Goal: Task Accomplishment & Management: Complete application form

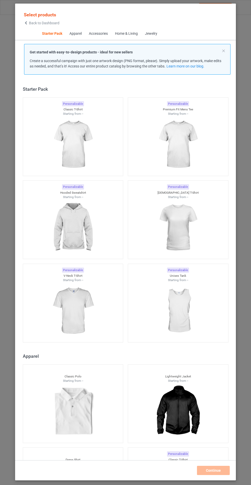
scroll to position [6, 0]
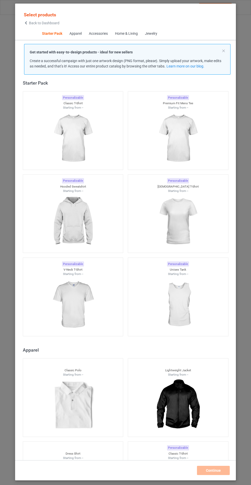
click at [78, 220] on img at bounding box center [73, 221] width 46 height 57
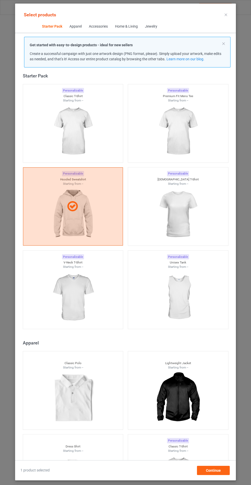
scroll to position [30, 0]
click at [224, 472] on div "Continue" at bounding box center [213, 470] width 33 height 9
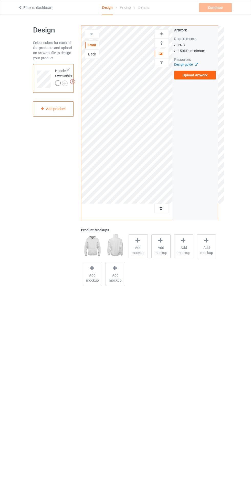
click at [146, 250] on span "Add mockup" at bounding box center [138, 250] width 19 height 10
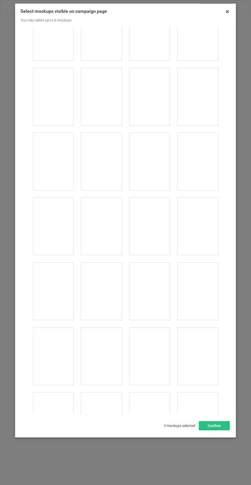
scroll to position [4127, 0]
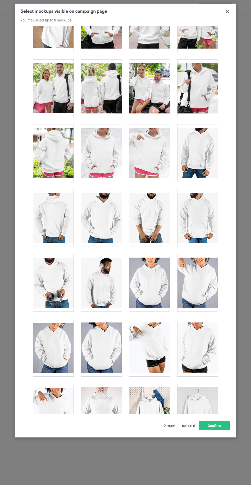
click at [100, 136] on div at bounding box center [101, 153] width 40 height 57
click at [213, 431] on button "Confirm" at bounding box center [213, 425] width 31 height 9
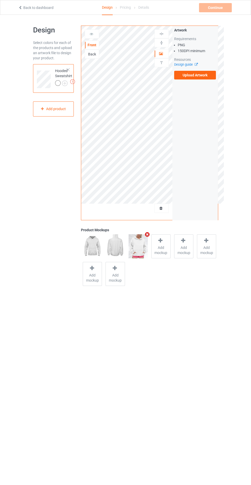
click at [0, 0] on img at bounding box center [0, 0] width 0 height 0
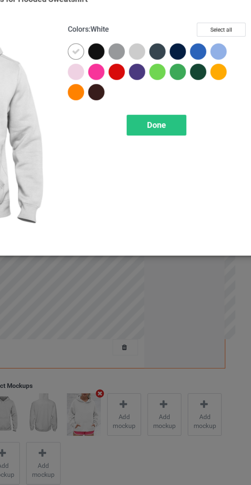
click at [147, 38] on div at bounding box center [144, 40] width 9 height 9
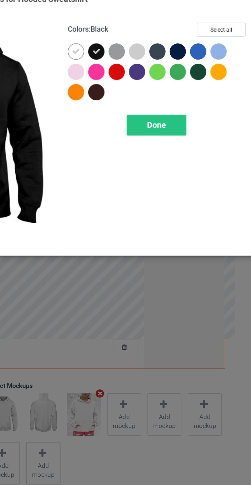
click at [155, 39] on div at bounding box center [156, 40] width 9 height 9
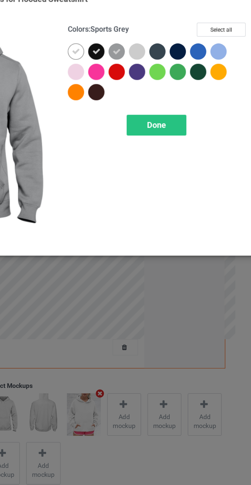
click at [190, 40] on div at bounding box center [190, 40] width 9 height 9
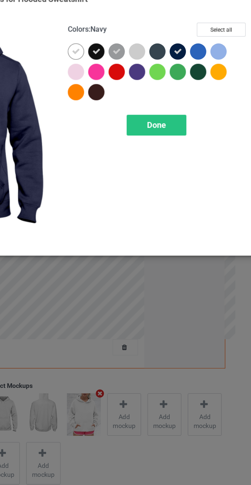
click at [177, 39] on div at bounding box center [179, 40] width 9 height 9
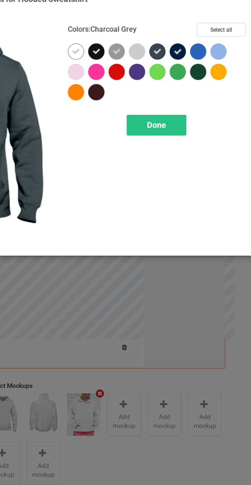
click at [204, 50] on div at bounding box center [202, 52] width 9 height 9
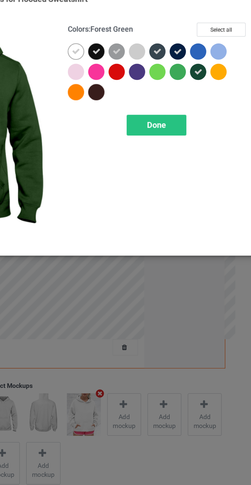
click at [145, 65] on div at bounding box center [144, 63] width 9 height 9
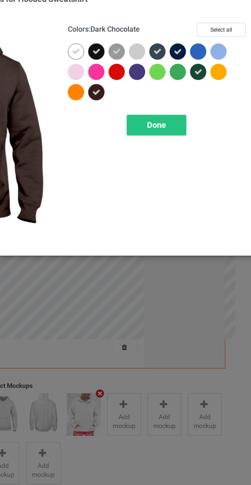
click at [166, 50] on div at bounding box center [167, 52] width 9 height 9
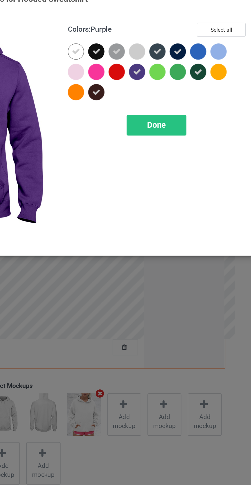
click at [201, 37] on div at bounding box center [202, 40] width 9 height 9
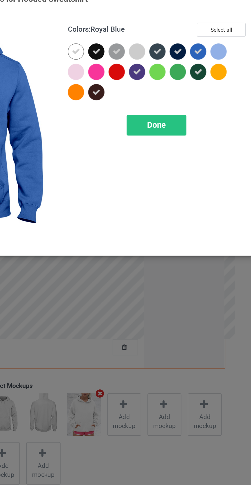
click at [179, 78] on div "Done" at bounding box center [179, 83] width 34 height 12
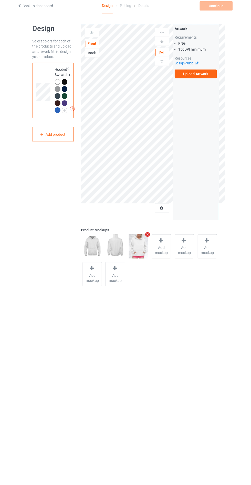
click at [187, 75] on label "Upload Artwork" at bounding box center [195, 75] width 42 height 9
click at [0, 0] on input "Upload Artwork" at bounding box center [0, 0] width 0 height 0
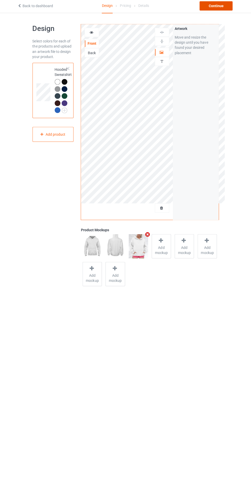
click at [218, 7] on div "Continue" at bounding box center [215, 7] width 33 height 9
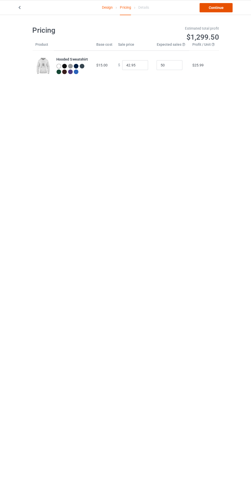
click at [225, 4] on link "Continue" at bounding box center [215, 7] width 33 height 9
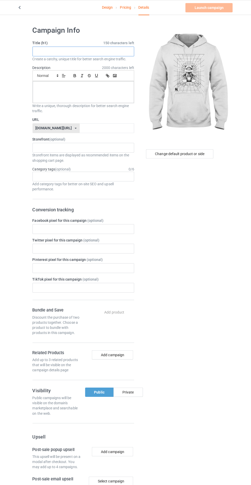
click at [77, 52] on input "text" at bounding box center [83, 51] width 101 height 10
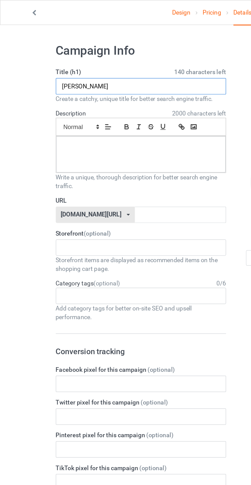
type input "Hsyshddhev"
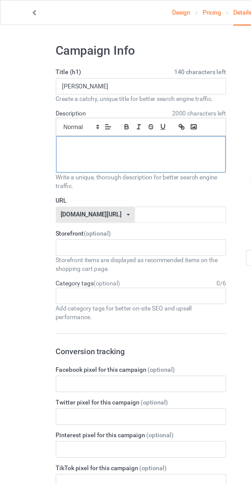
click at [54, 89] on div at bounding box center [83, 91] width 100 height 21
click at [80, 127] on input "text" at bounding box center [107, 127] width 54 height 10
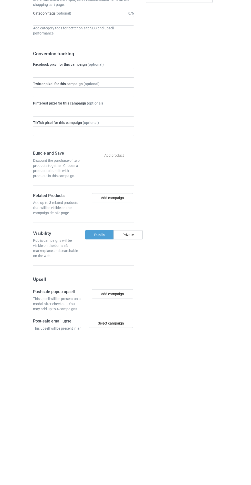
type input "Bxhdvcdvshs"
click at [130, 388] on div "Private" at bounding box center [127, 389] width 29 height 9
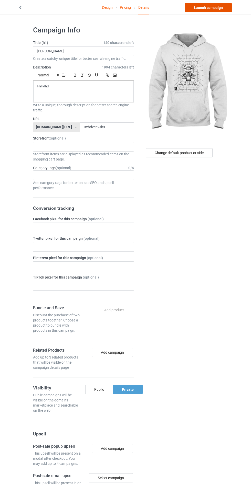
click at [200, 5] on link "Launch campaign" at bounding box center [208, 7] width 47 height 9
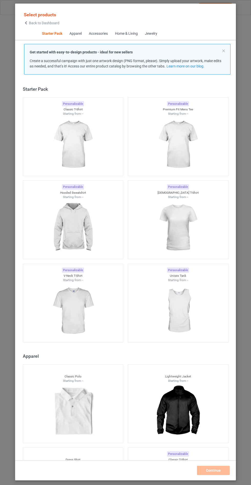
scroll to position [6, 0]
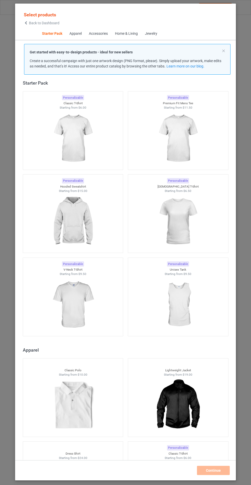
click at [89, 227] on img at bounding box center [73, 221] width 46 height 57
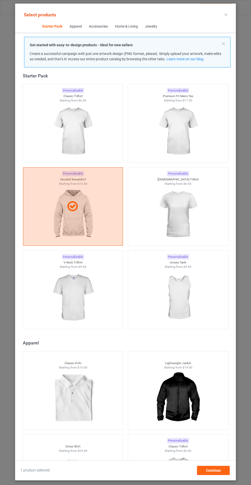
scroll to position [30, 0]
click at [222, 470] on div "Continue" at bounding box center [213, 470] width 33 height 9
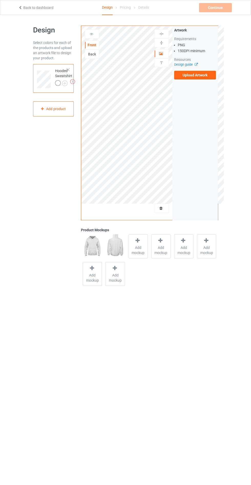
click at [134, 243] on div "Add mockup" at bounding box center [137, 246] width 19 height 24
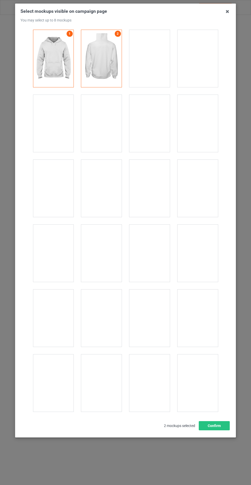
scroll to position [4127, 0]
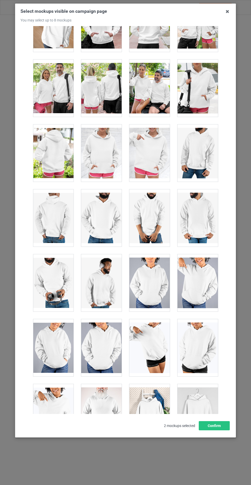
click at [100, 143] on div at bounding box center [101, 153] width 40 height 57
click at [217, 431] on button "Confirm" at bounding box center [213, 425] width 31 height 9
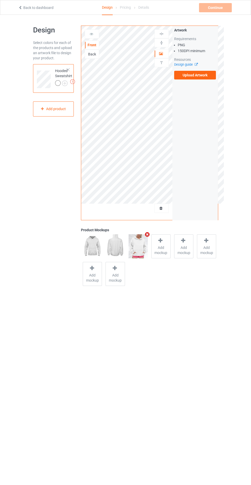
click at [0, 0] on img at bounding box center [0, 0] width 0 height 0
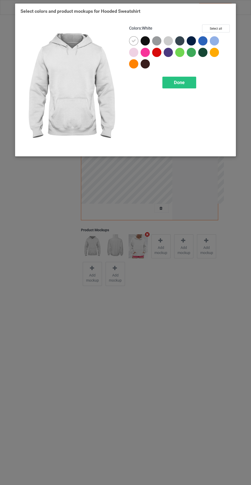
click at [145, 42] on div at bounding box center [144, 40] width 9 height 9
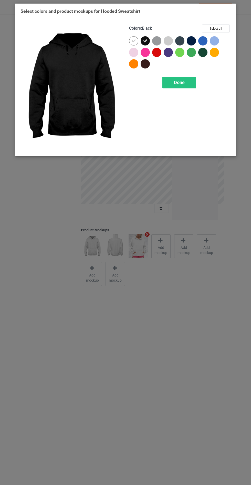
click at [154, 42] on div at bounding box center [156, 40] width 9 height 9
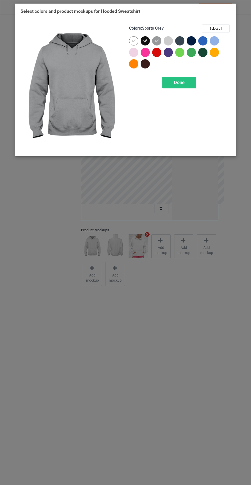
click at [187, 43] on div at bounding box center [190, 40] width 9 height 9
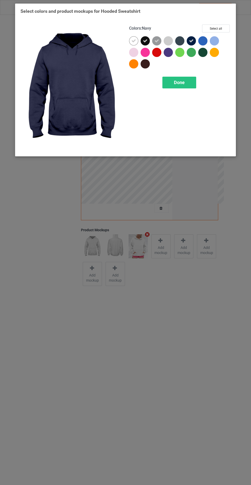
click at [201, 40] on div at bounding box center [202, 40] width 9 height 9
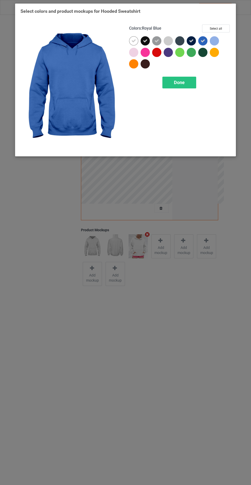
click at [144, 63] on div at bounding box center [144, 63] width 9 height 9
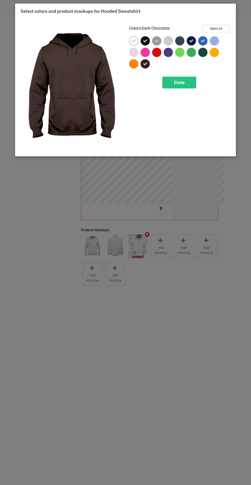
click at [169, 51] on div at bounding box center [167, 52] width 9 height 9
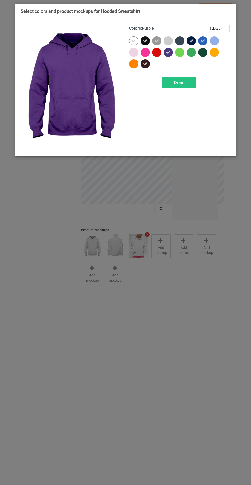
click at [181, 40] on div at bounding box center [179, 40] width 9 height 9
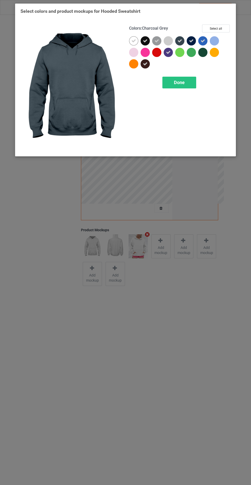
click at [182, 79] on div "Done" at bounding box center [179, 83] width 34 height 12
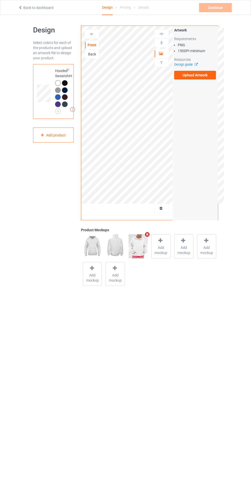
click at [187, 77] on label "Upload Artwork" at bounding box center [195, 75] width 42 height 9
click at [0, 0] on input "Upload Artwork" at bounding box center [0, 0] width 0 height 0
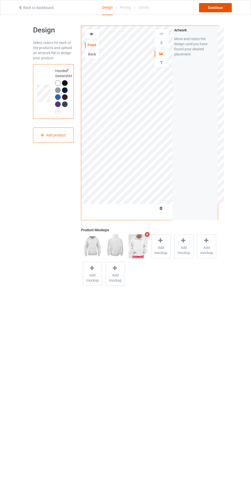
click at [223, 5] on div "Continue" at bounding box center [215, 7] width 33 height 9
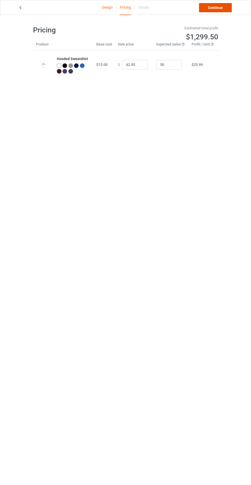
click at [214, 7] on link "Continue" at bounding box center [215, 7] width 33 height 9
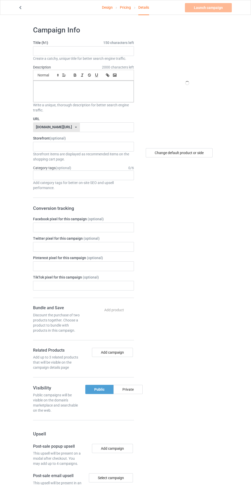
click at [21, 8] on icon at bounding box center [20, 7] width 4 height 4
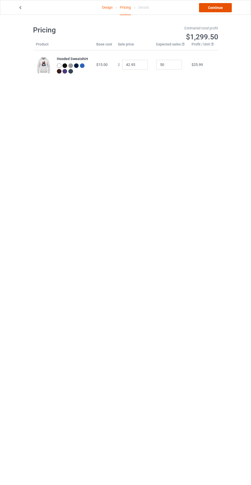
click at [214, 7] on link "Continue" at bounding box center [215, 7] width 33 height 9
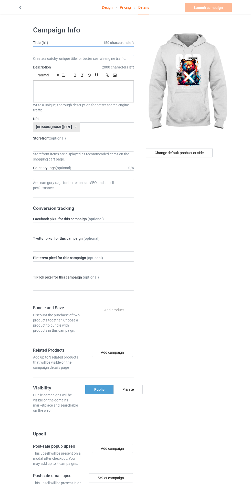
click at [98, 51] on input "text" at bounding box center [83, 51] width 101 height 10
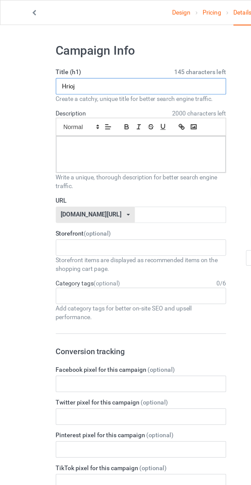
type input "Hrioj"
click at [85, 88] on p at bounding box center [83, 86] width 92 height 5
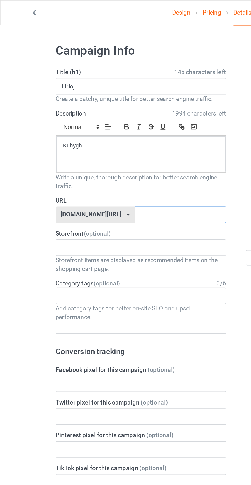
click at [82, 127] on input "text" at bounding box center [107, 127] width 54 height 10
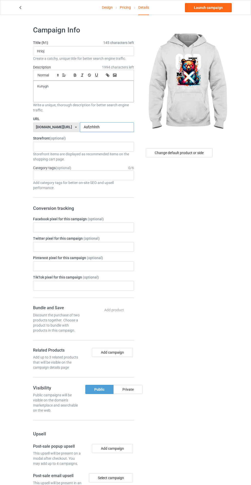
type input "Asfzrhhth"
click at [134, 391] on div "Private" at bounding box center [127, 389] width 29 height 9
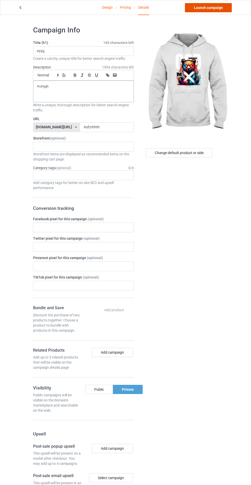
click at [210, 8] on link "Launch campaign" at bounding box center [208, 7] width 47 height 9
